Goal: Task Accomplishment & Management: Complete application form

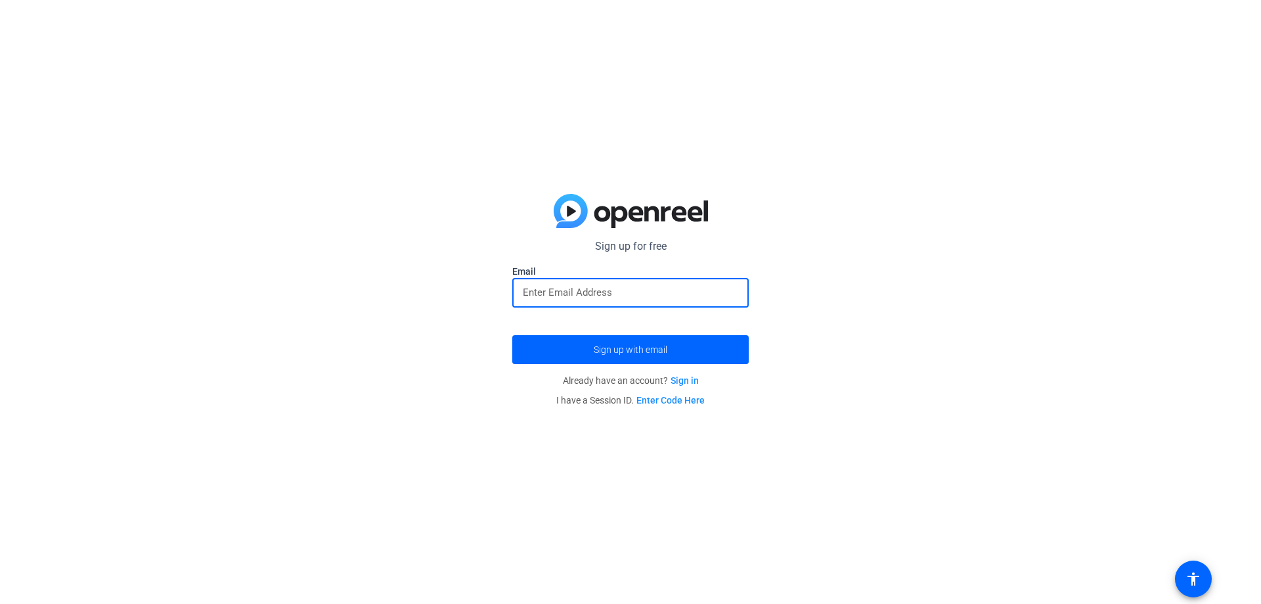
click at [572, 288] on input "email" at bounding box center [630, 292] width 215 height 16
click at [582, 290] on input "email" at bounding box center [630, 292] width 215 height 16
paste input "[PERSON_NAME][EMAIL_ADDRESS][DOMAIN_NAME]"
type input "[PERSON_NAME][EMAIL_ADDRESS][DOMAIN_NAME]"
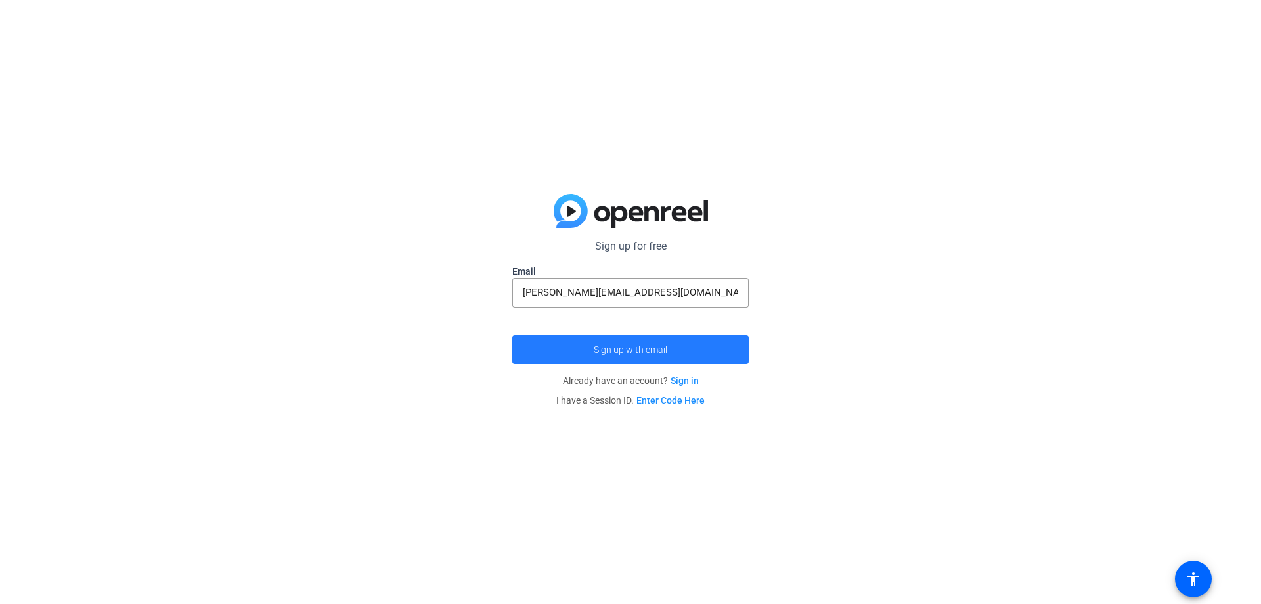
click at [566, 349] on span "submit" at bounding box center [630, 350] width 237 height 32
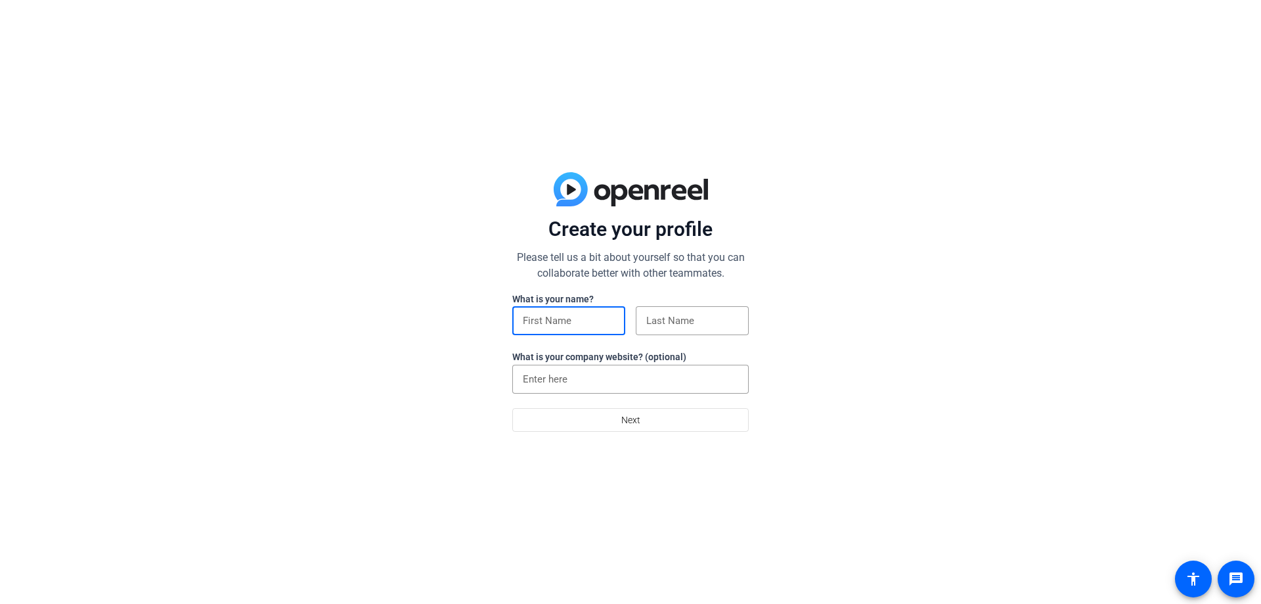
click at [556, 320] on input at bounding box center [569, 321] width 92 height 16
type input "ss"
click at [663, 325] on input at bounding box center [692, 321] width 92 height 16
type input "[PERSON_NAME]"
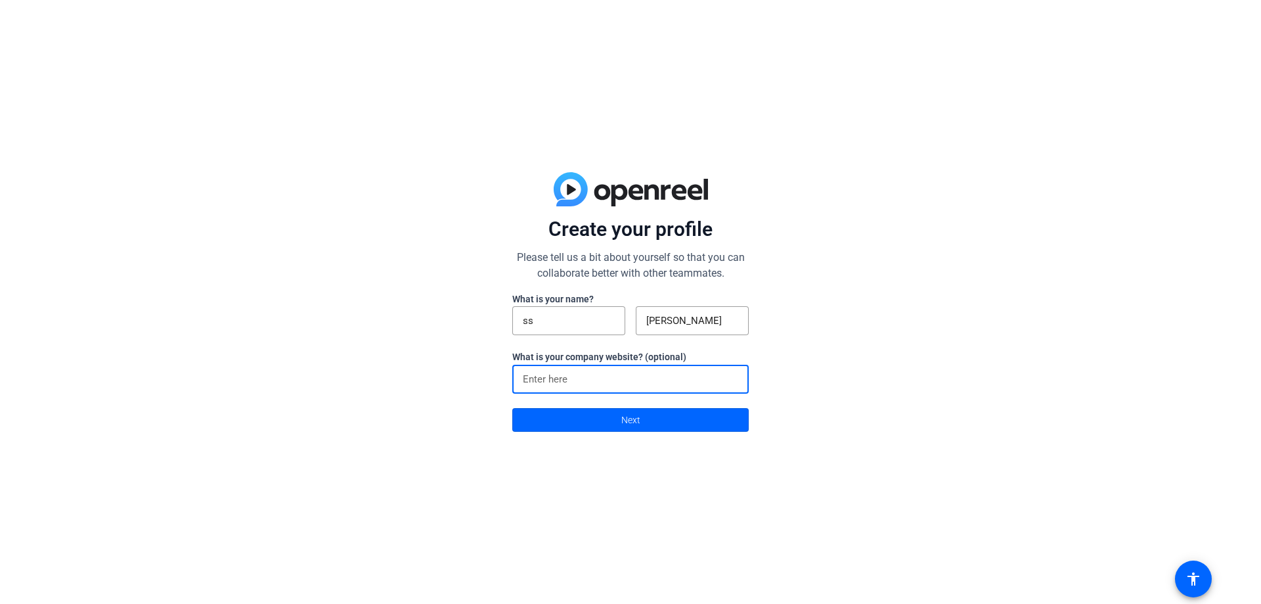
click at [570, 371] on input at bounding box center [630, 379] width 215 height 16
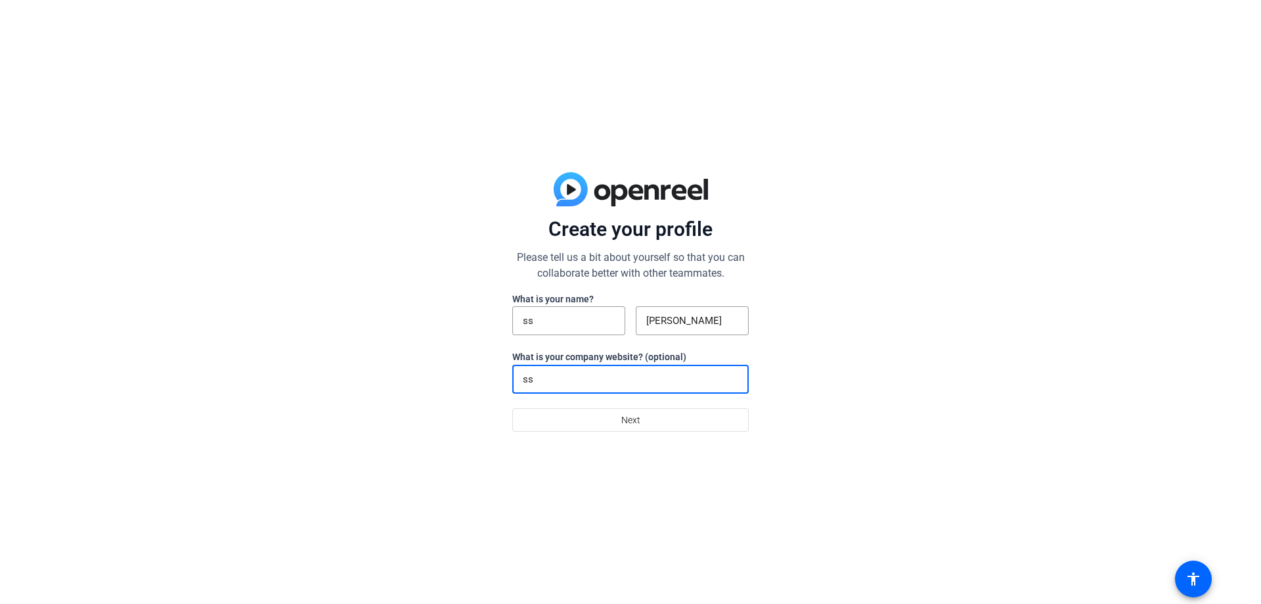
click at [591, 379] on input "ss" at bounding box center [630, 379] width 215 height 16
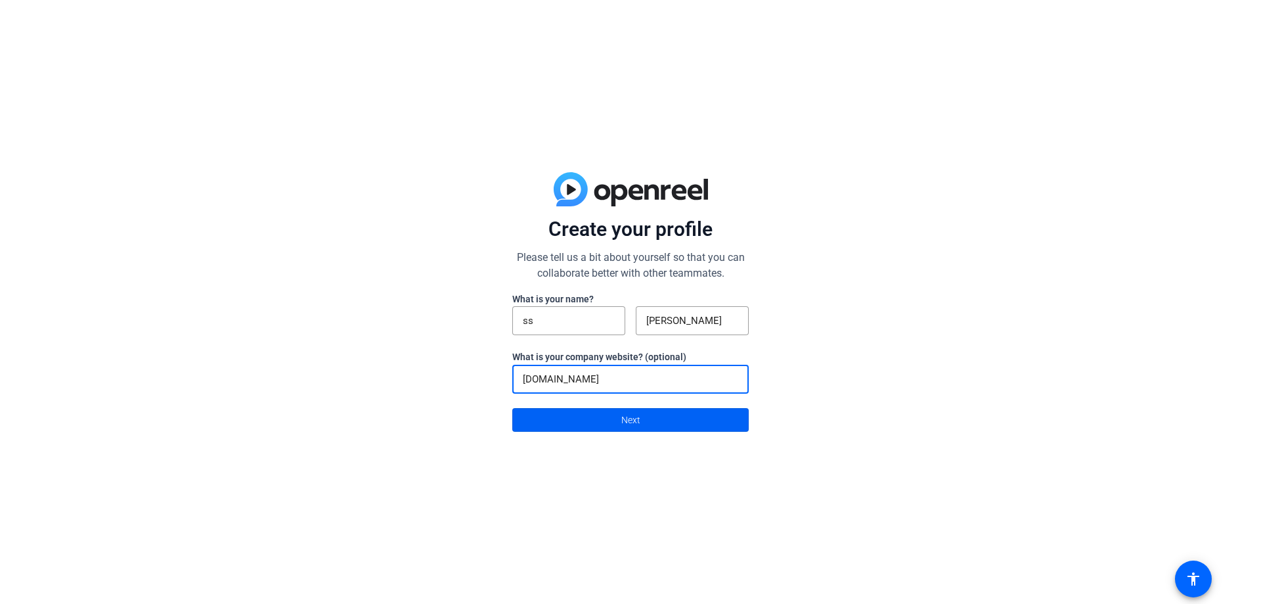
type input "[DOMAIN_NAME]"
click at [591, 420] on span at bounding box center [630, 420] width 235 height 32
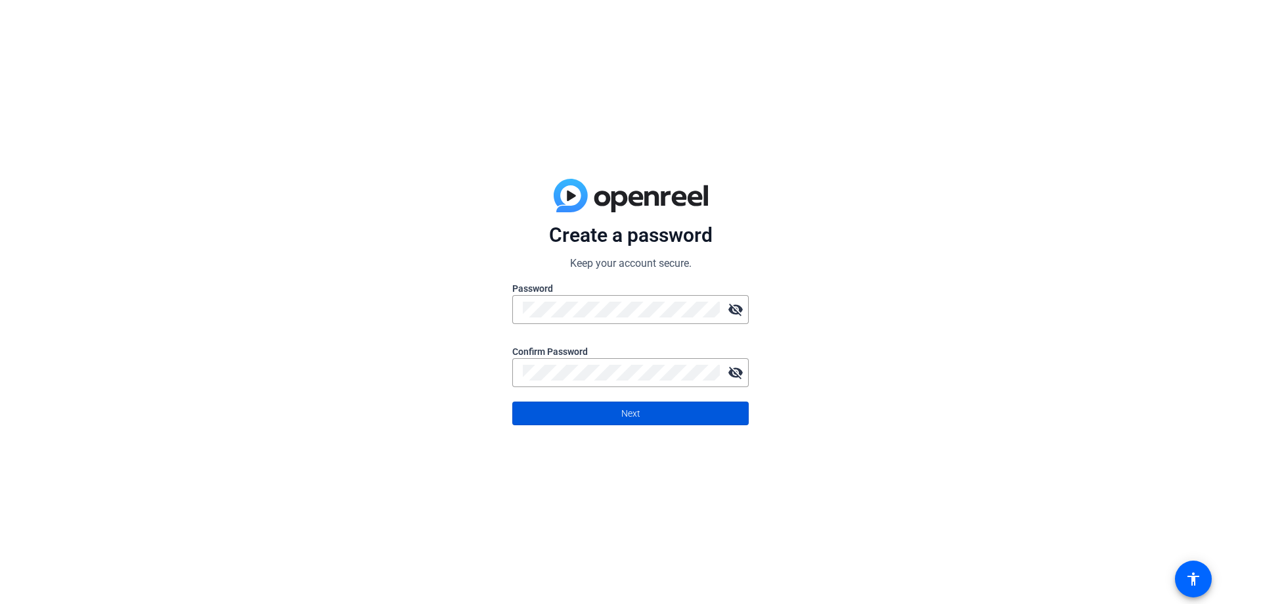
click at [607, 405] on span at bounding box center [630, 413] width 235 height 32
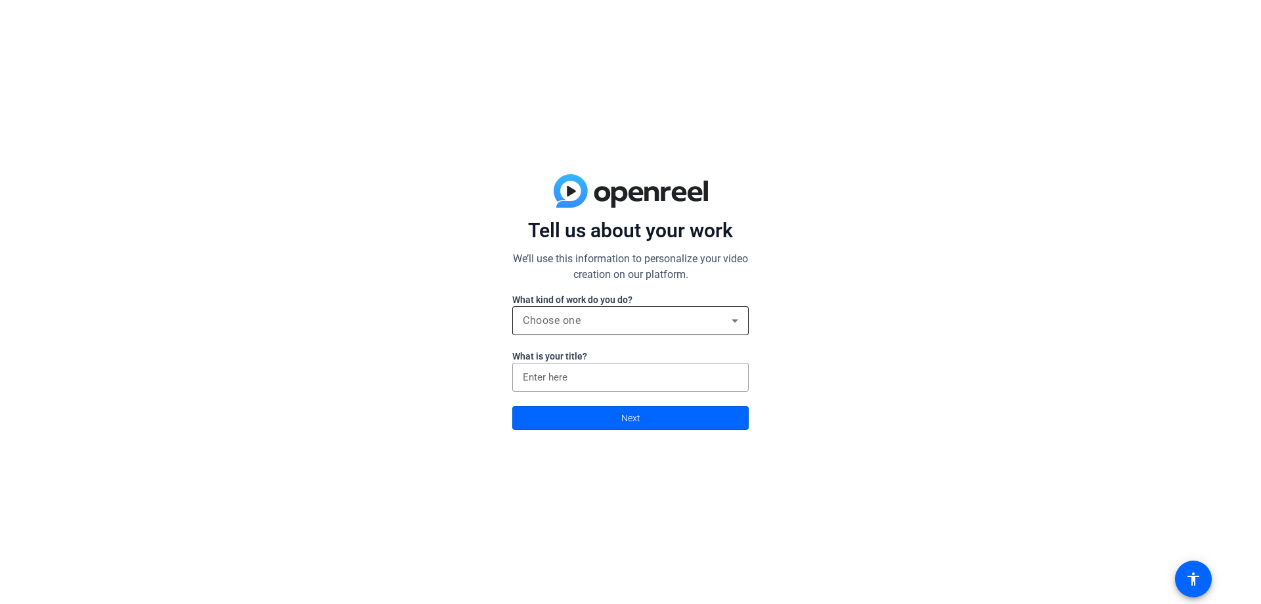
click at [681, 321] on div "Choose one" at bounding box center [627, 321] width 209 height 16
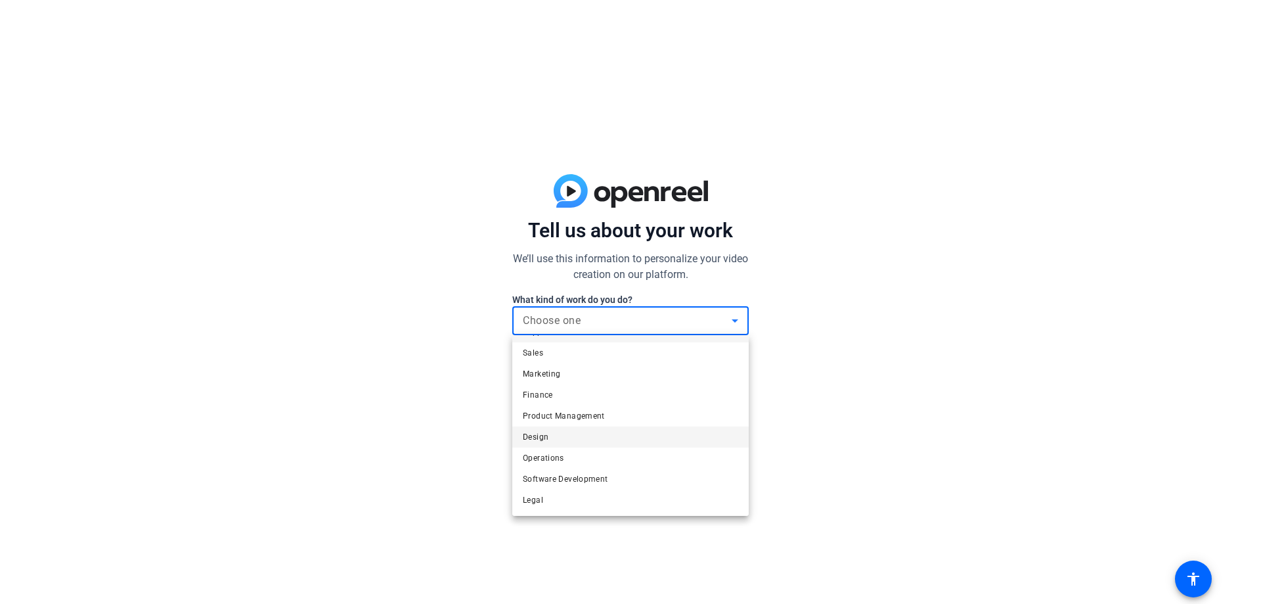
scroll to position [40, 0]
click at [608, 441] on mat-option "Operations" at bounding box center [630, 436] width 237 height 21
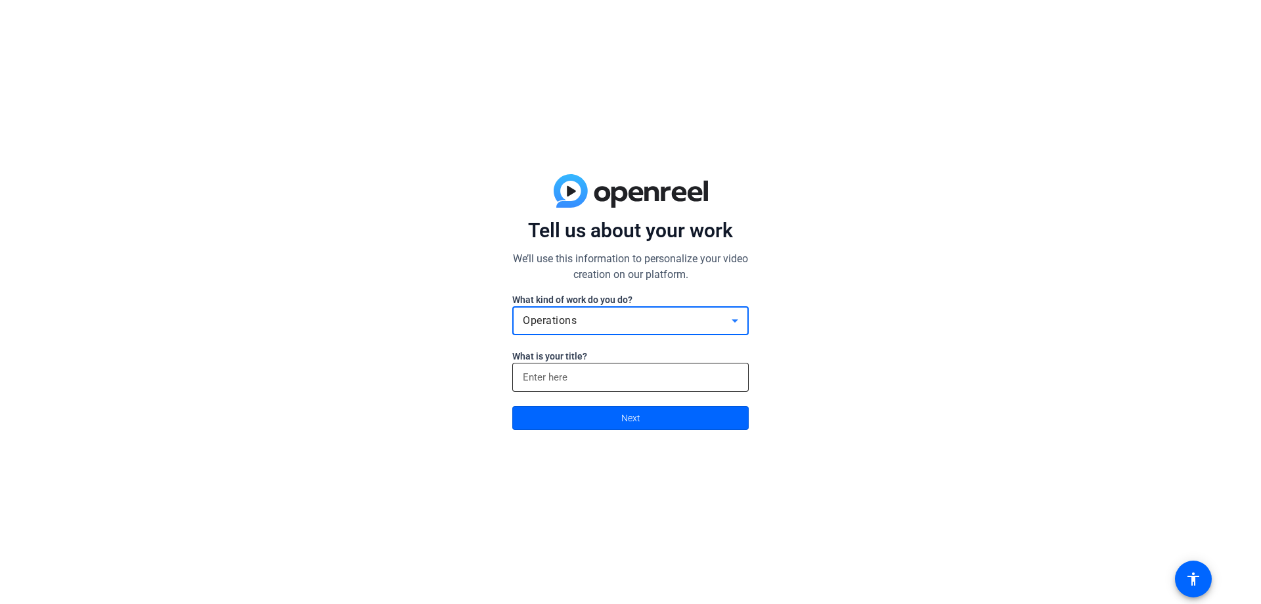
click at [594, 387] on div at bounding box center [630, 377] width 215 height 29
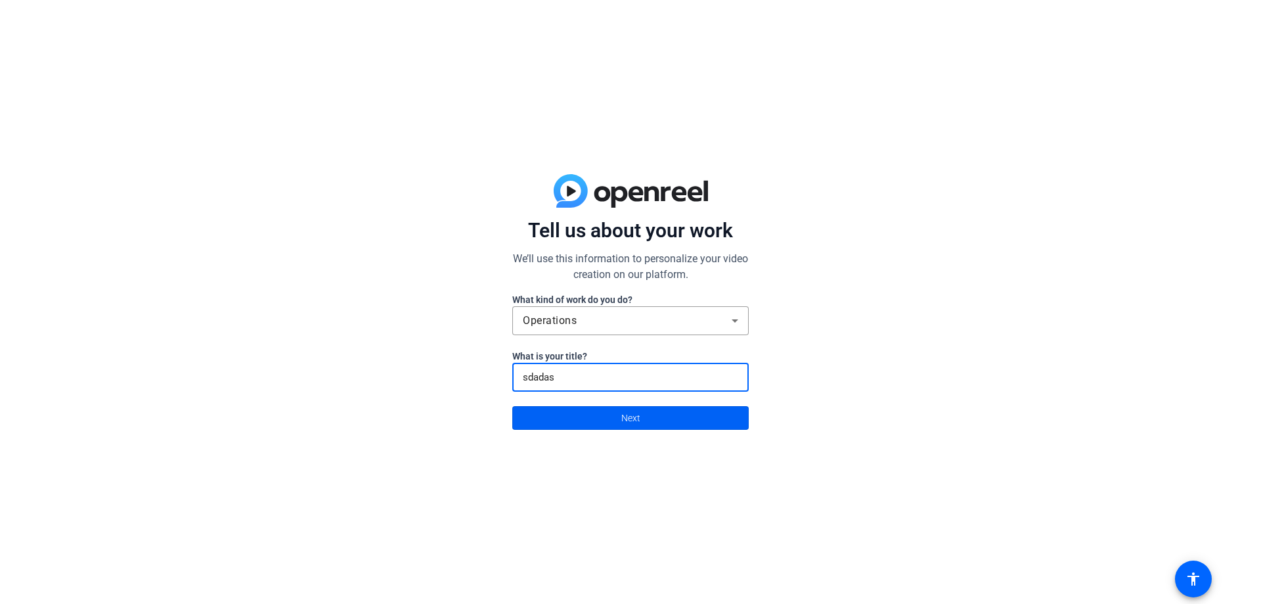
type input "sdadas"
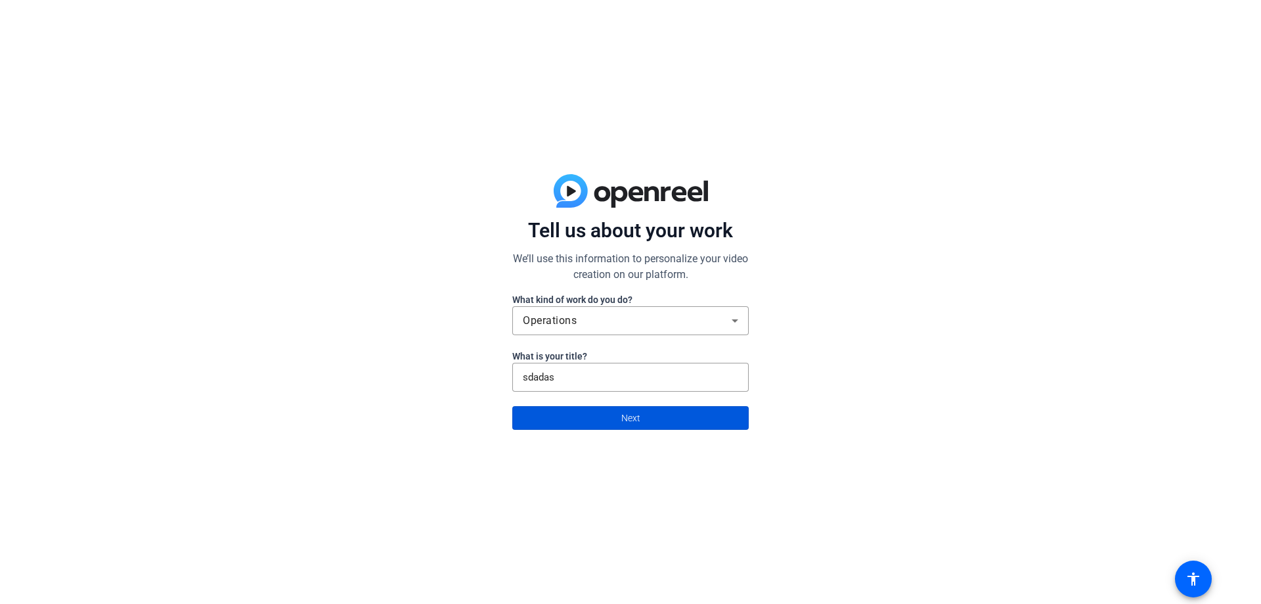
click at [615, 428] on span at bounding box center [630, 418] width 235 height 32
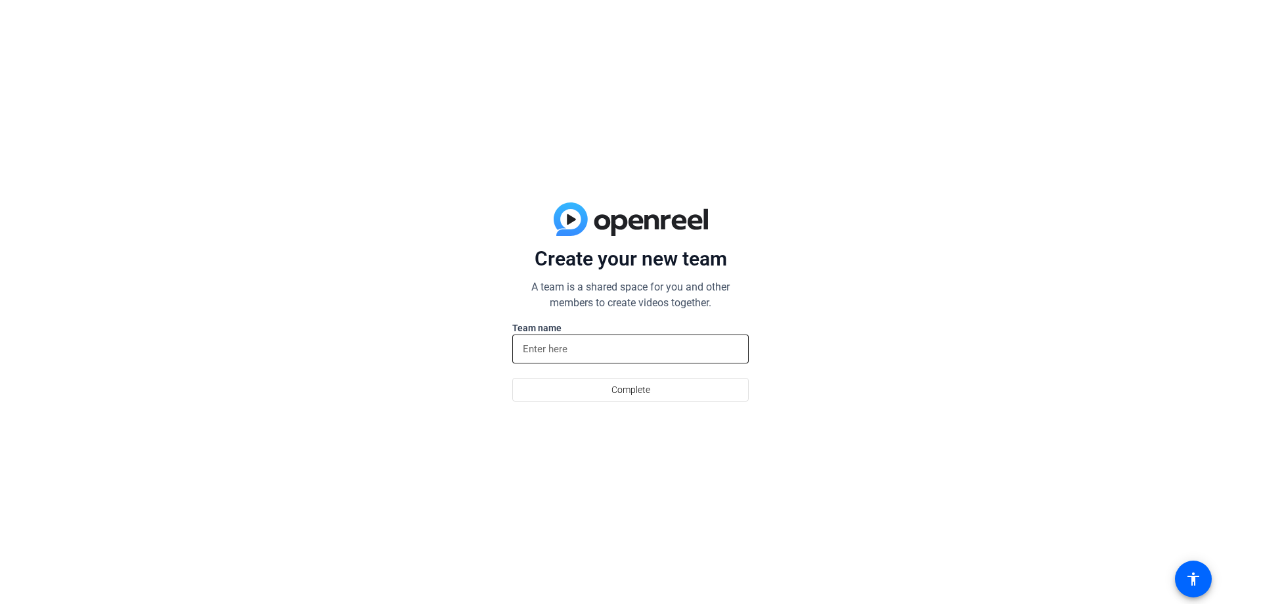
click at [624, 354] on input at bounding box center [630, 349] width 215 height 16
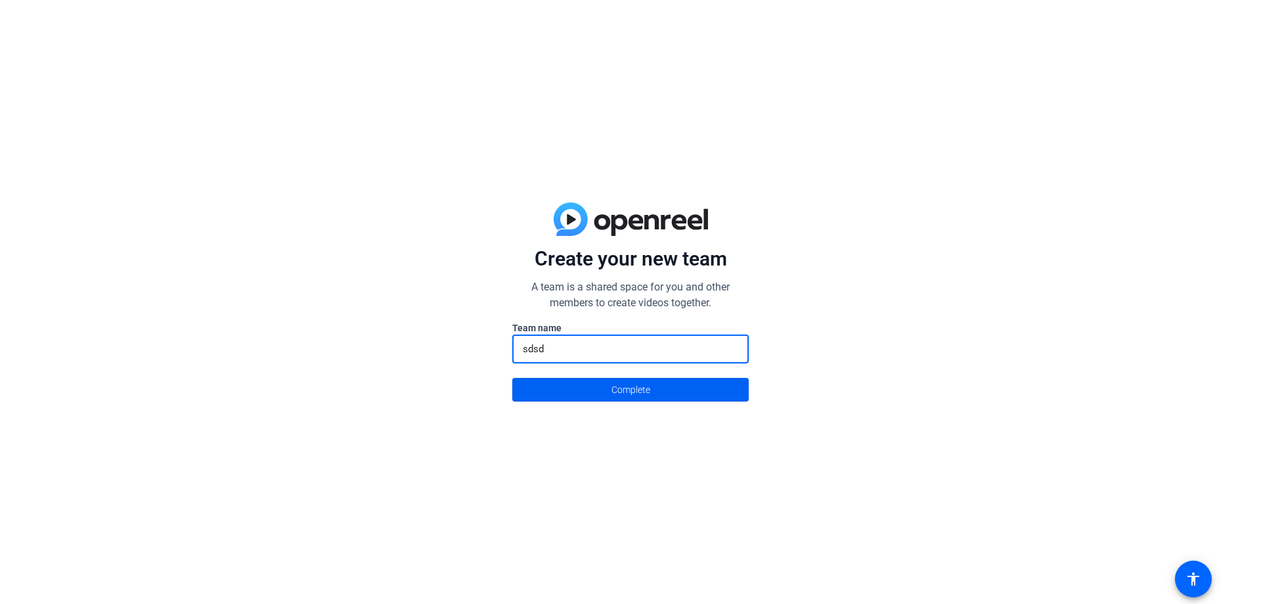
type input "sdsd"
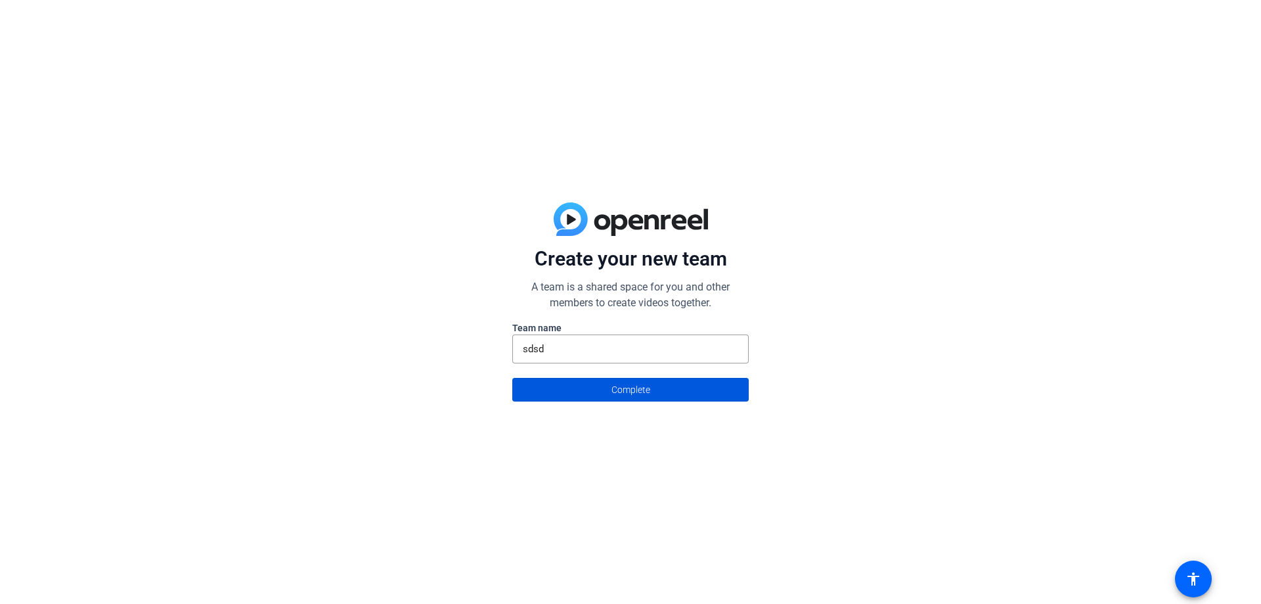
click at [595, 399] on span at bounding box center [630, 390] width 235 height 32
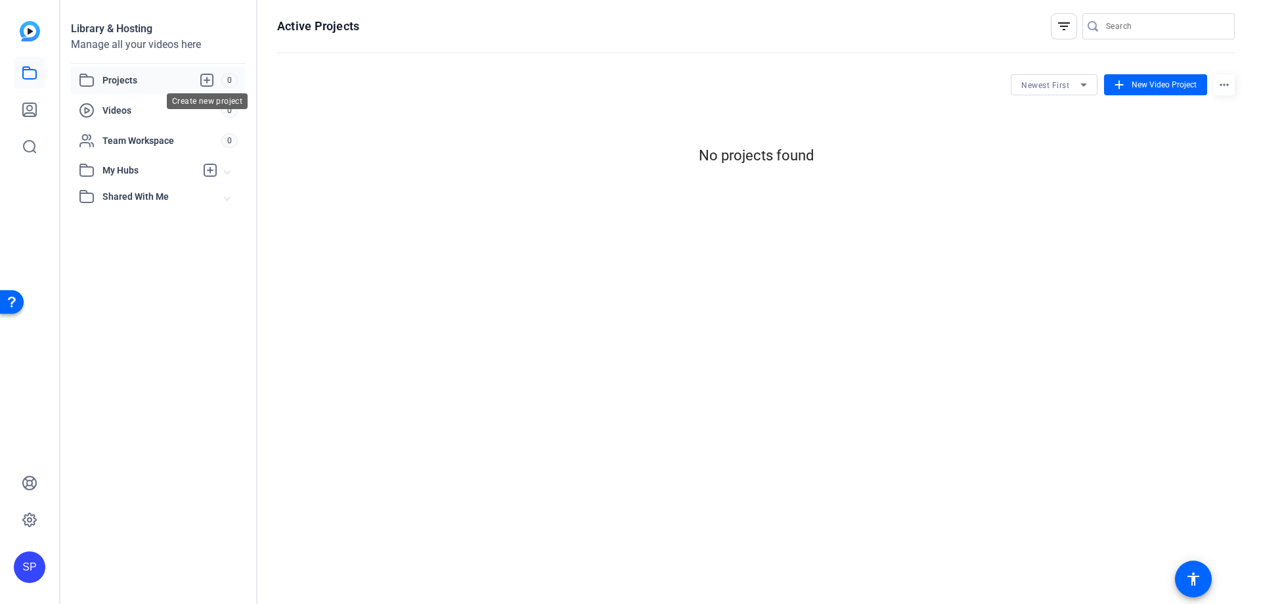
click at [204, 81] on icon at bounding box center [207, 80] width 16 height 16
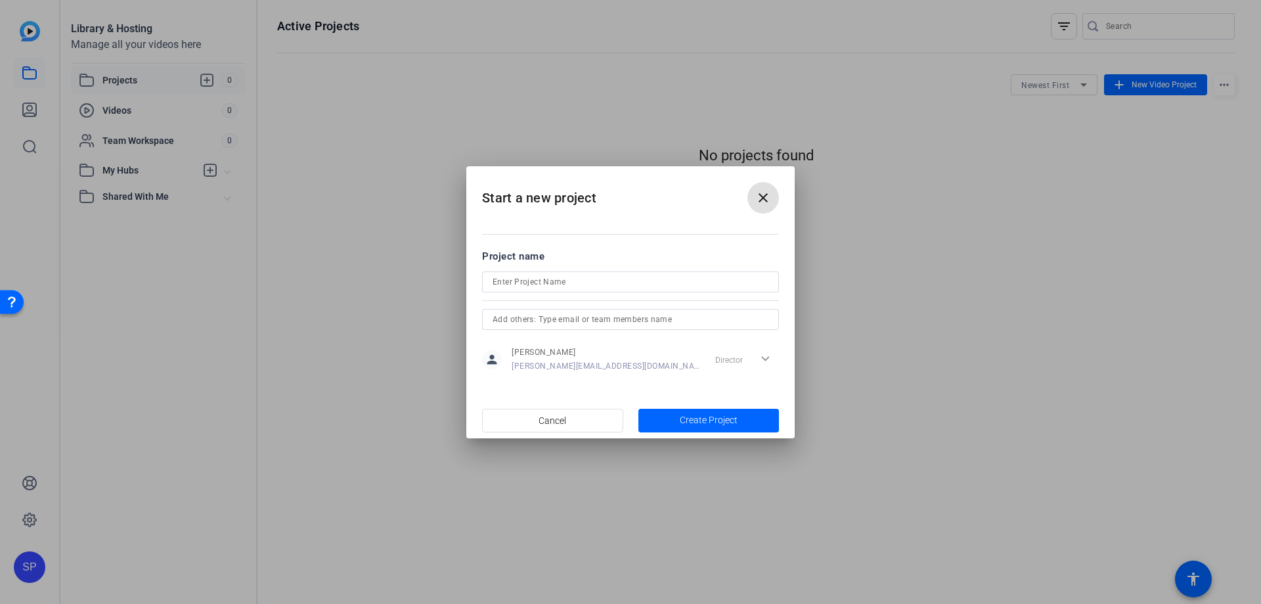
click at [771, 194] on span at bounding box center [764, 198] width 32 height 32
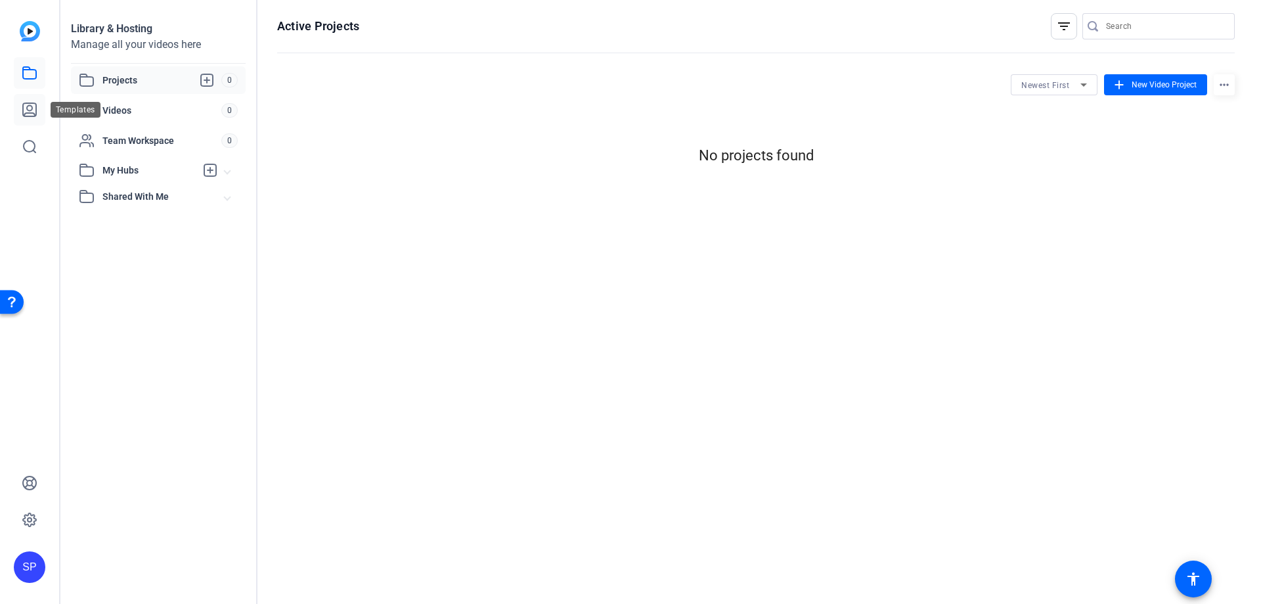
click at [41, 116] on link at bounding box center [30, 110] width 32 height 32
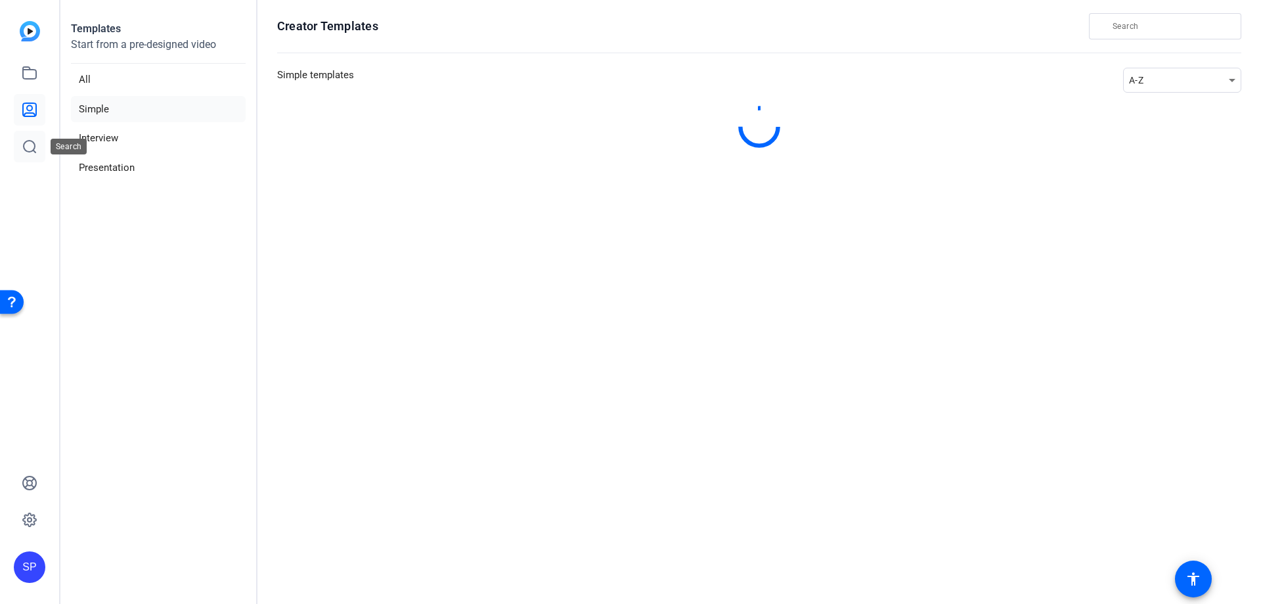
click at [33, 141] on icon at bounding box center [30, 147] width 12 height 12
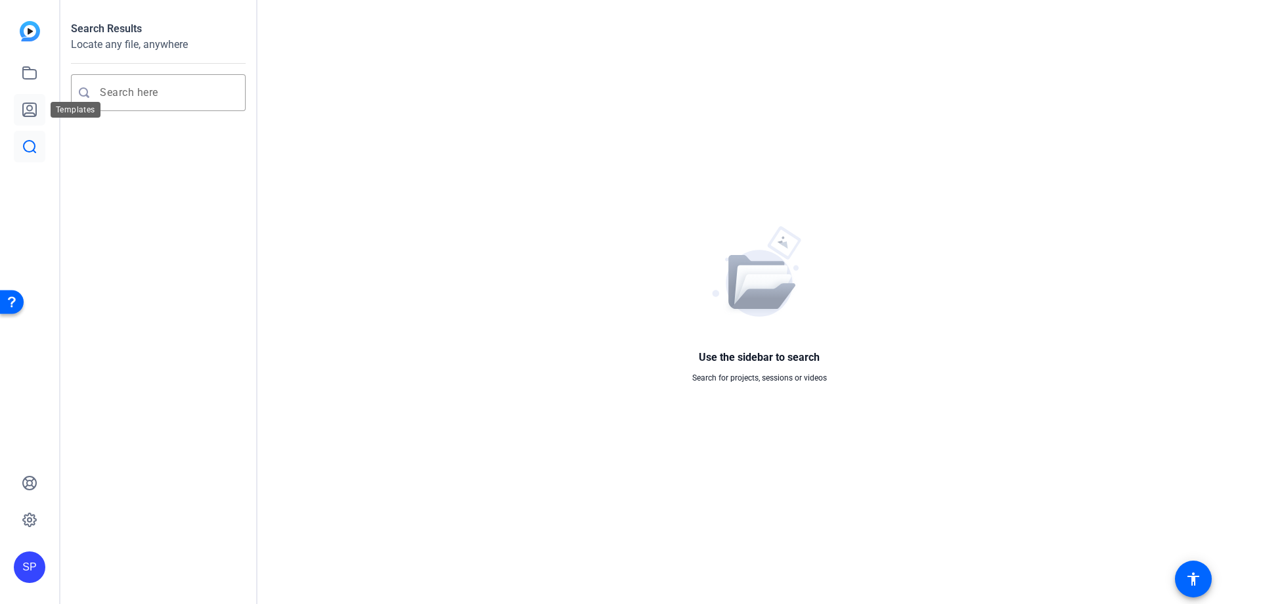
click at [27, 119] on link at bounding box center [30, 110] width 32 height 32
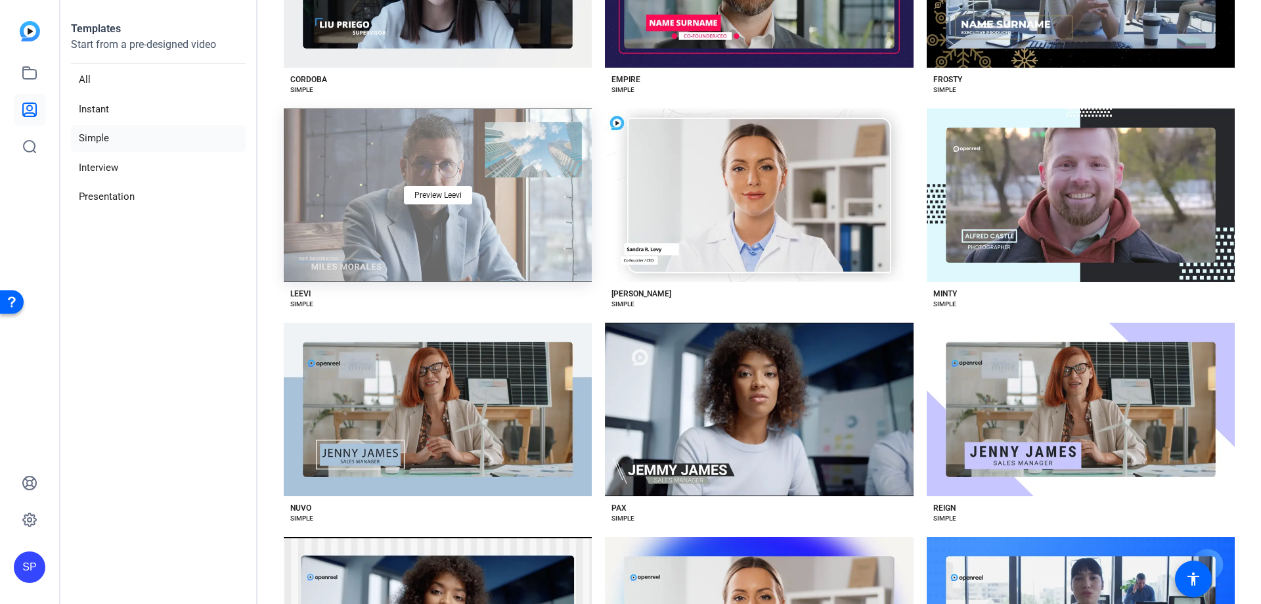
scroll to position [1229, 0]
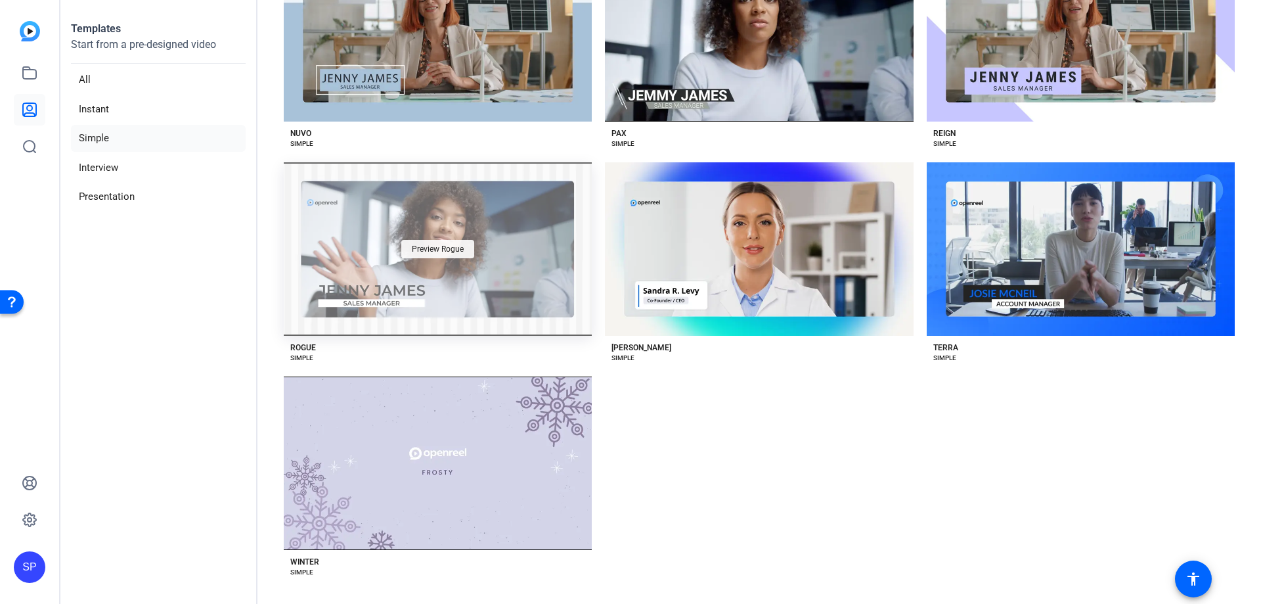
click at [403, 245] on div "Preview Rogue" at bounding box center [437, 249] width 73 height 18
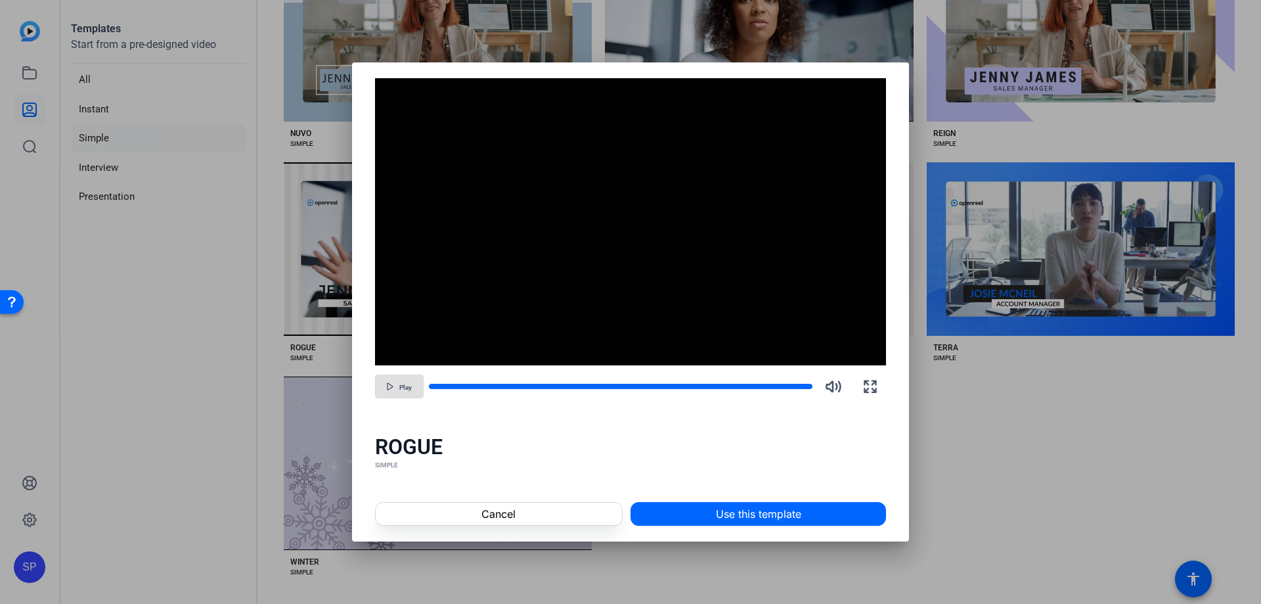
click at [419, 388] on span "button" at bounding box center [399, 387] width 47 height 32
click at [407, 384] on span "Pause" at bounding box center [406, 388] width 18 height 8
drag, startPoint x: 468, startPoint y: 302, endPoint x: 530, endPoint y: 270, distance: 69.3
click at [469, 301] on video "Video Player" at bounding box center [631, 222] width 512 height 288
click at [575, 515] on span at bounding box center [499, 514] width 246 height 32
